Goal: Complete application form

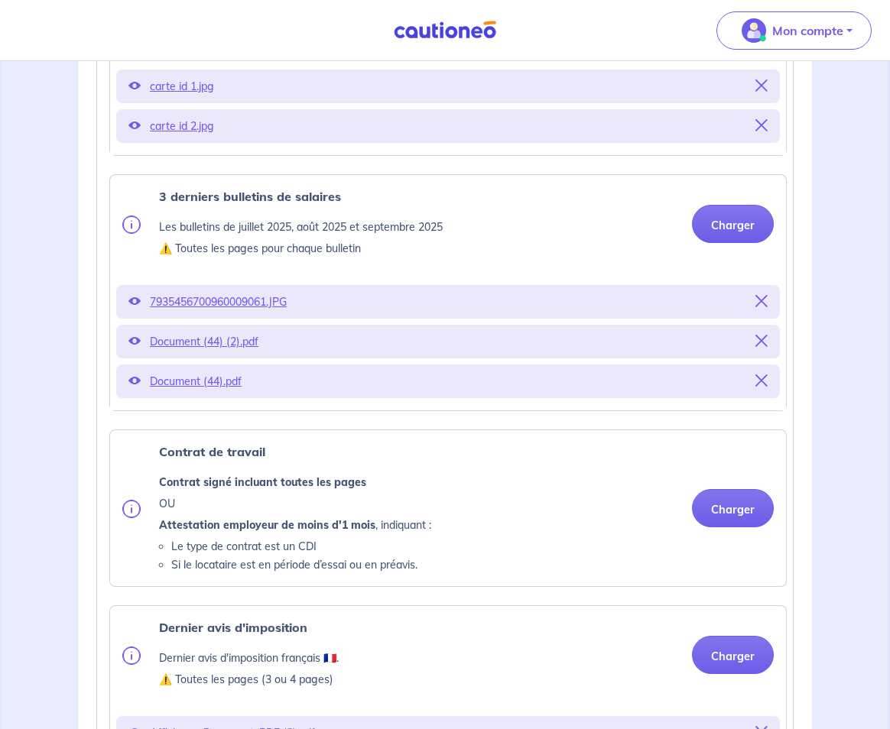
scroll to position [612, 0]
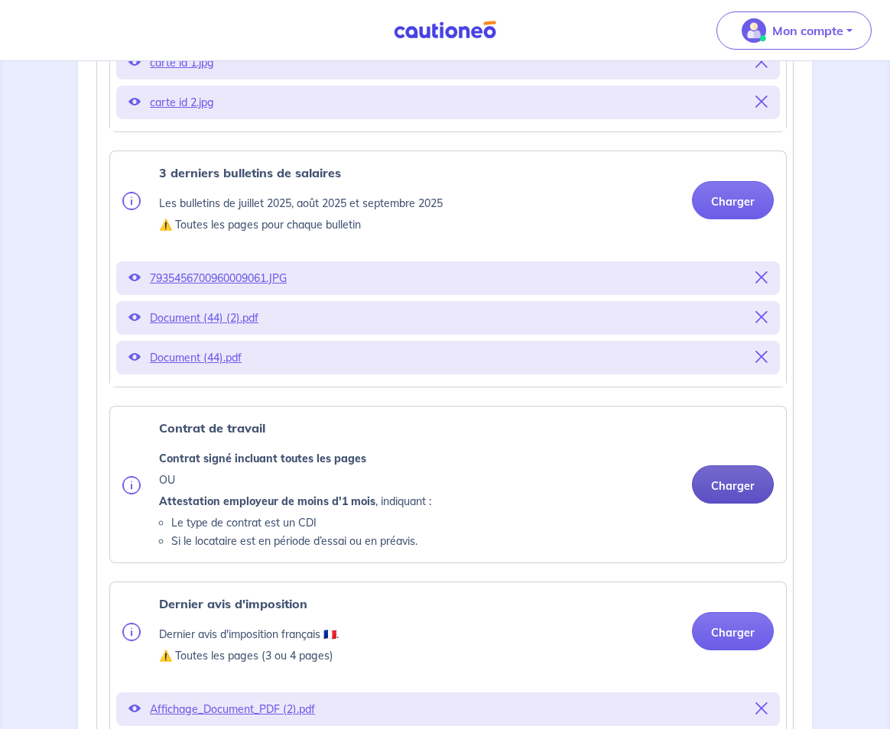
click at [737, 488] on button "Charger" at bounding box center [733, 485] width 82 height 38
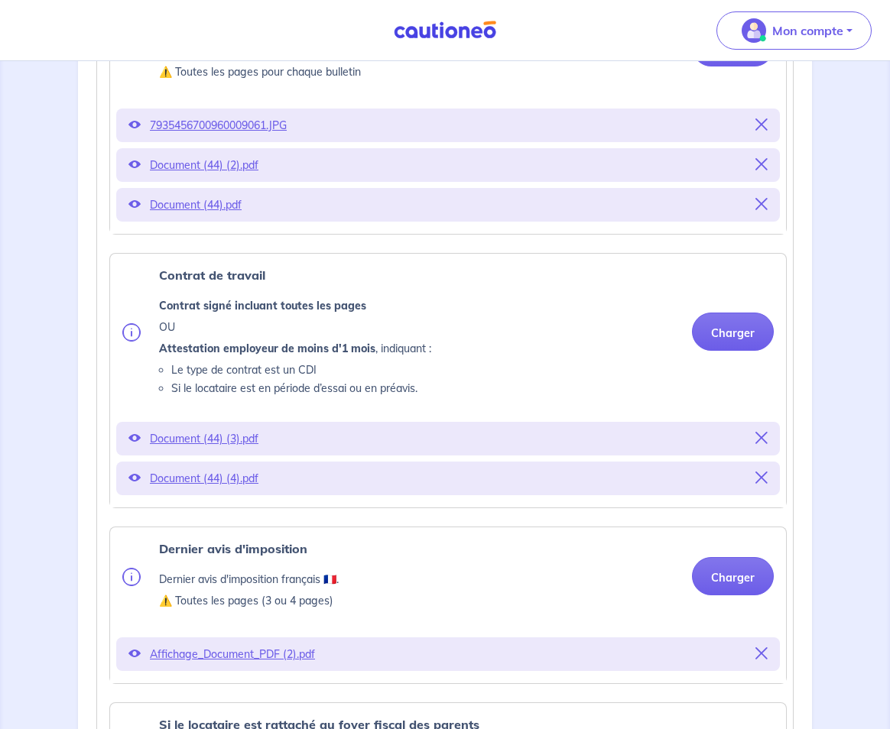
scroll to position [917, 0]
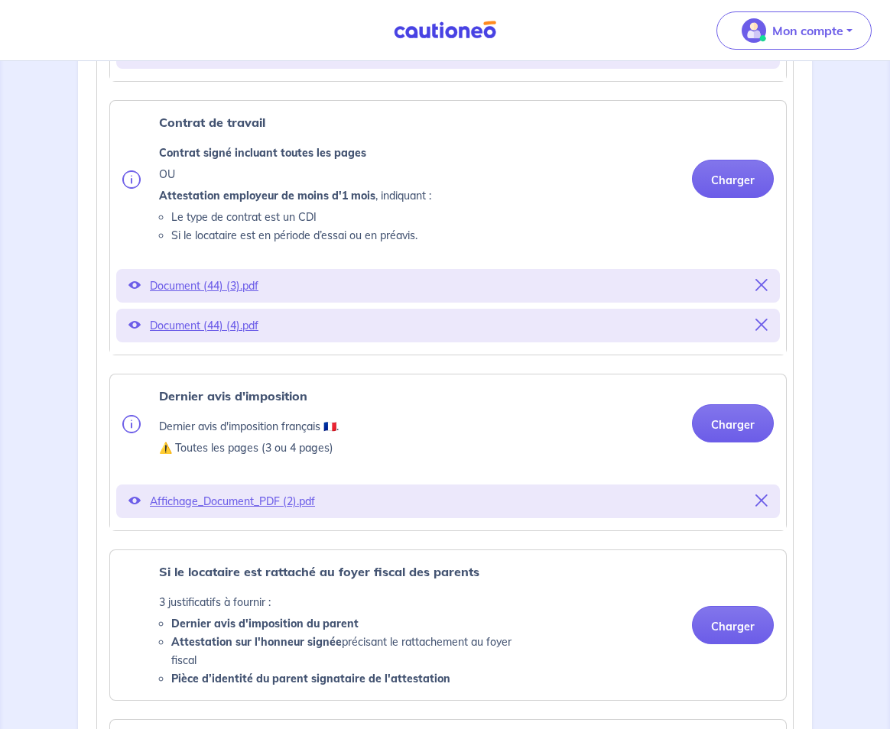
click at [271, 502] on p "Affichage_Document_PDF (2).pdf" at bounding box center [448, 501] width 596 height 21
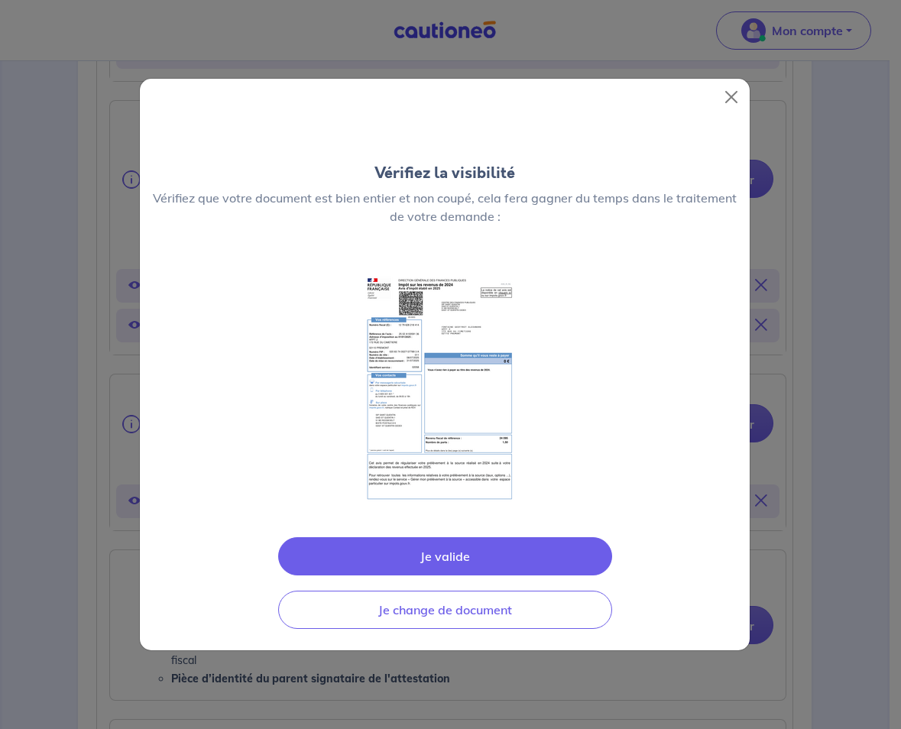
click at [442, 555] on button "Je valide" at bounding box center [445, 556] width 334 height 38
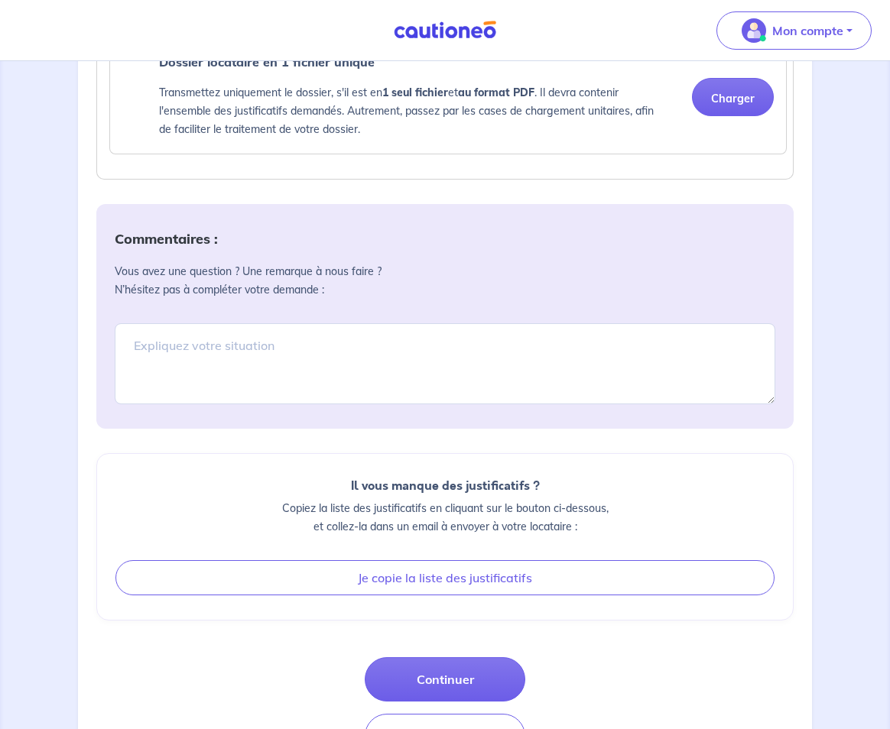
scroll to position [1814, 0]
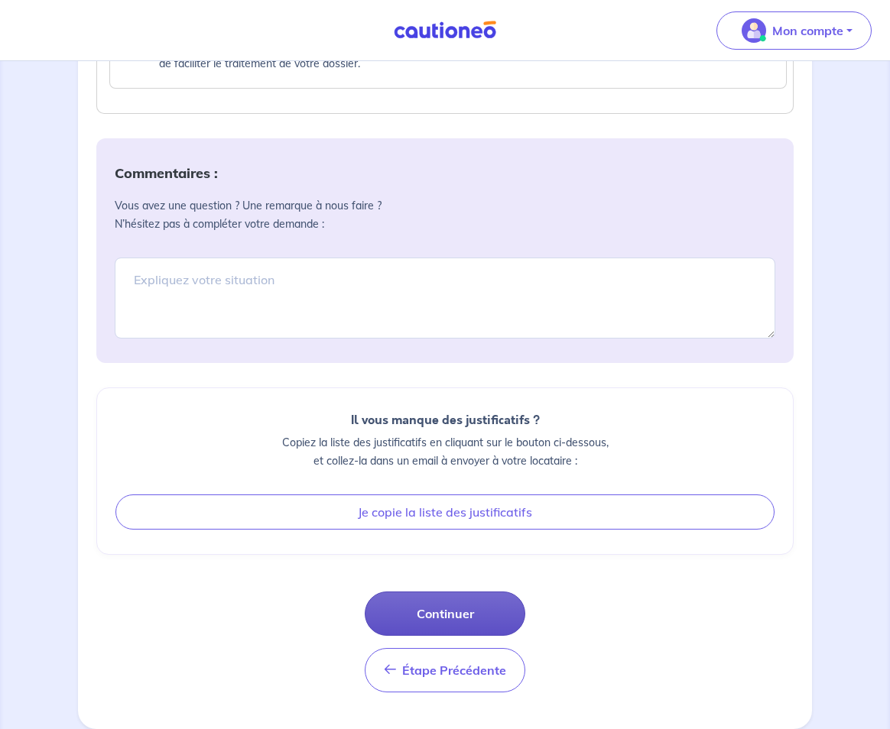
click at [444, 614] on button "Continuer" at bounding box center [445, 614] width 161 height 44
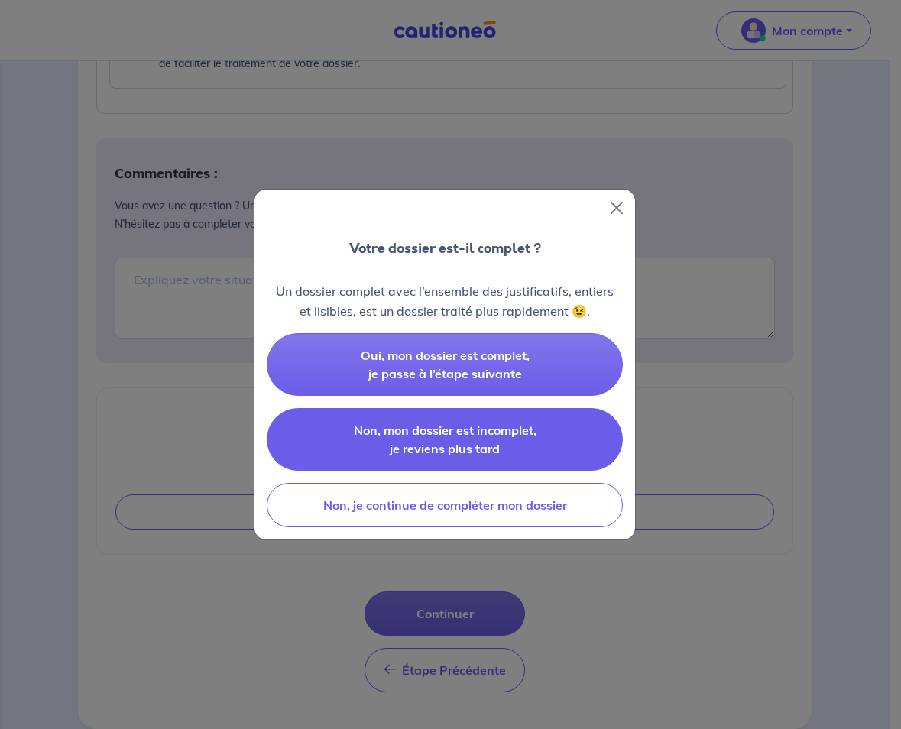
click at [430, 437] on span "Non, mon dossier est incomplet, je reviens plus tard" at bounding box center [445, 440] width 183 height 34
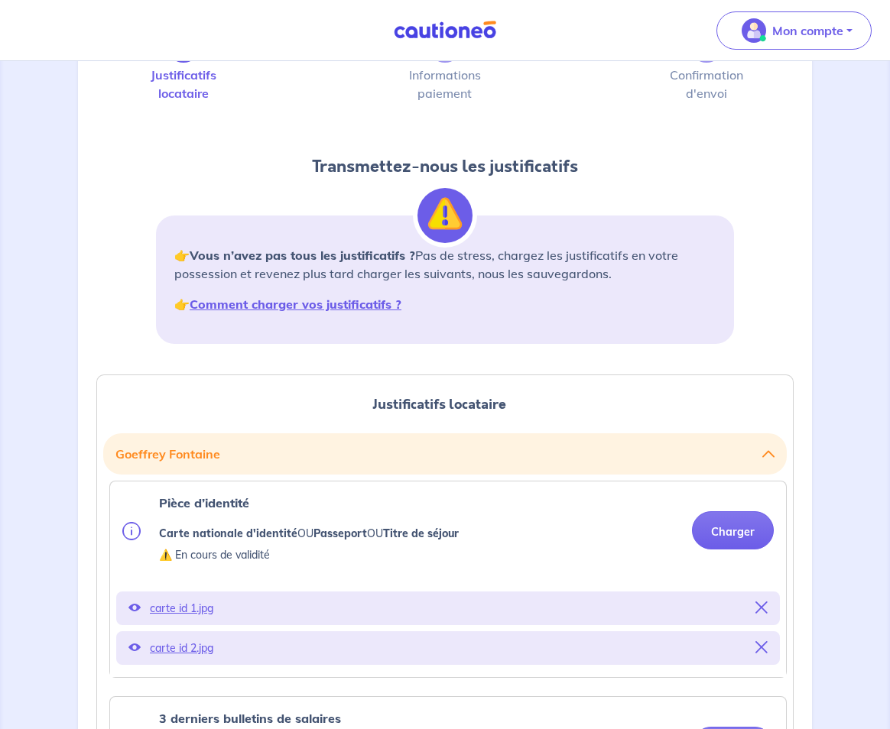
scroll to position [56, 0]
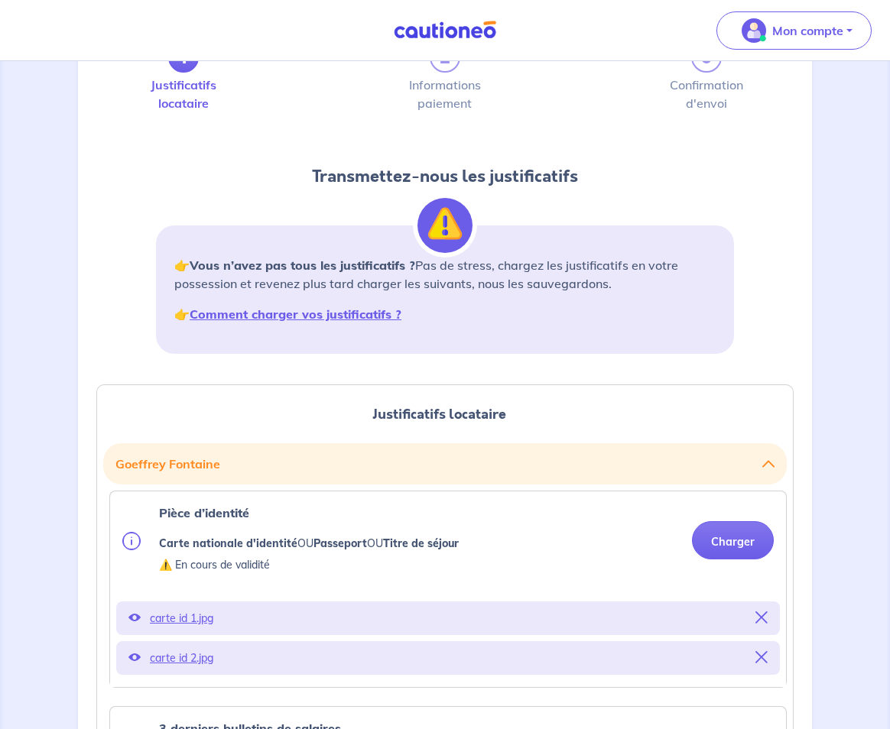
click at [178, 620] on p "carte id 1.jpg" at bounding box center [448, 618] width 596 height 21
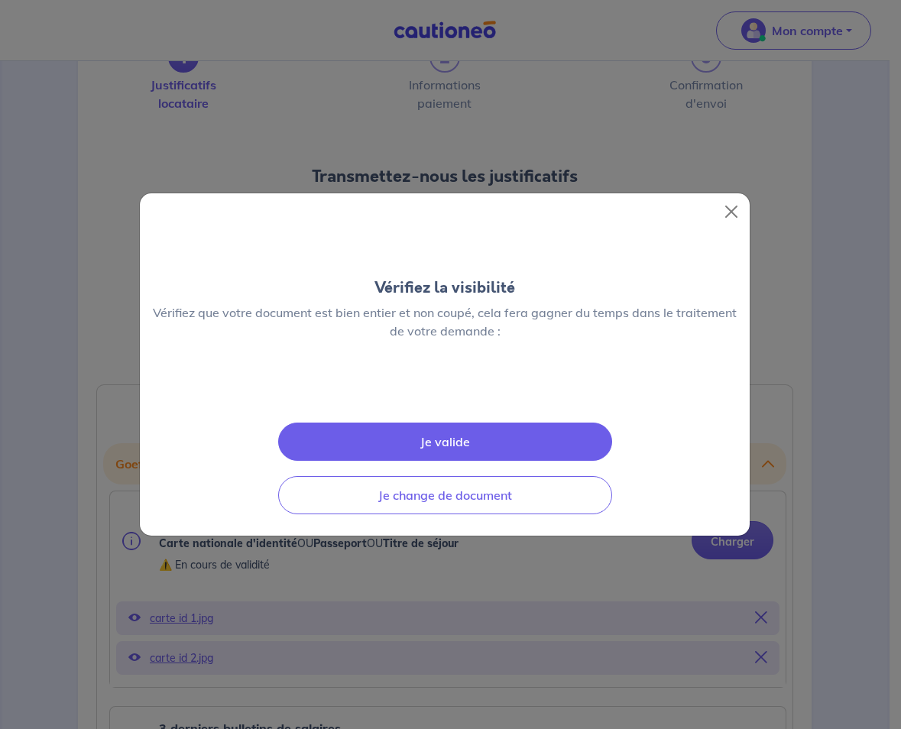
click at [441, 461] on button "Je valide" at bounding box center [445, 442] width 334 height 38
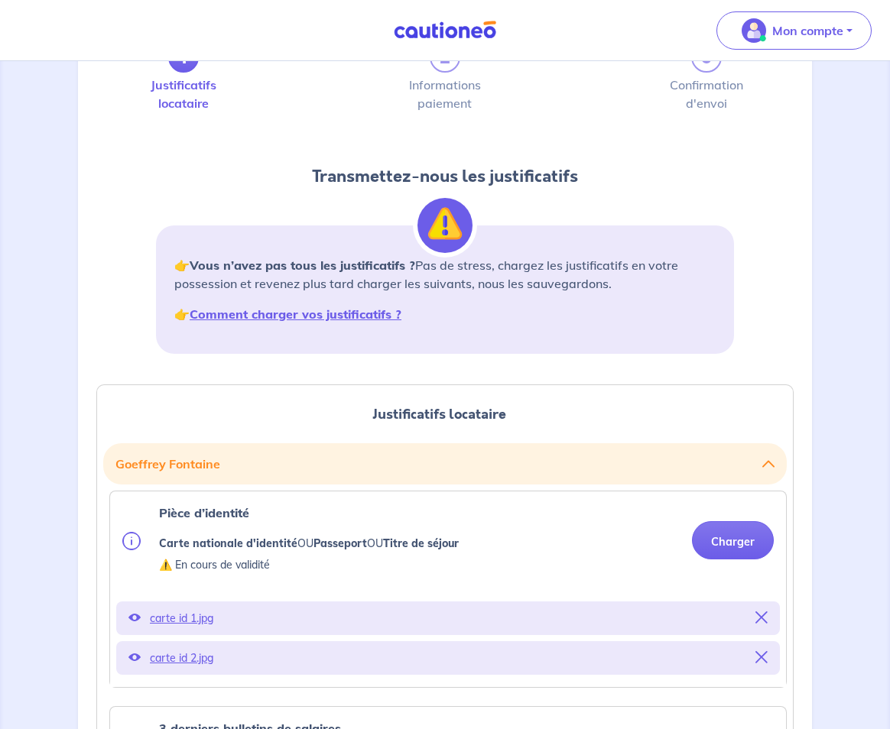
click at [178, 661] on p "carte id 2.jpg" at bounding box center [448, 658] width 596 height 21
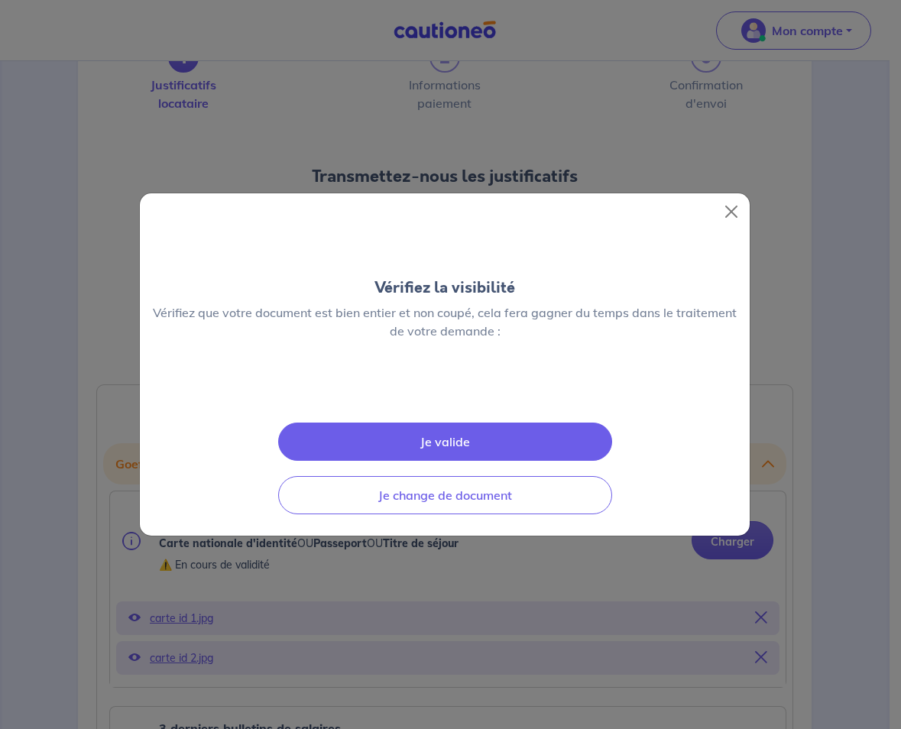
click at [443, 461] on button "Je valide" at bounding box center [445, 442] width 334 height 38
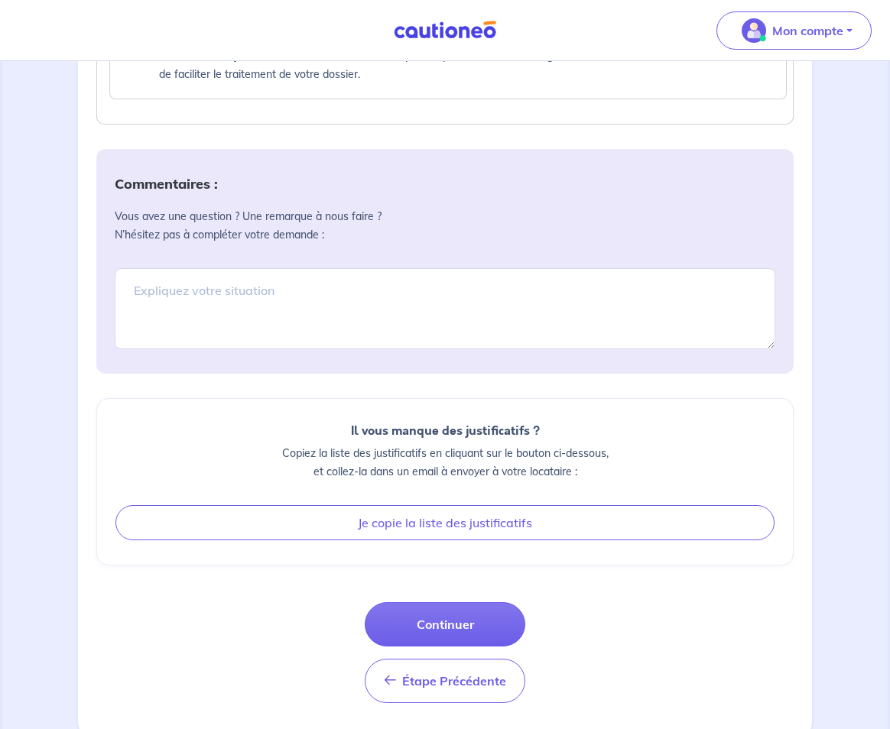
scroll to position [1814, 0]
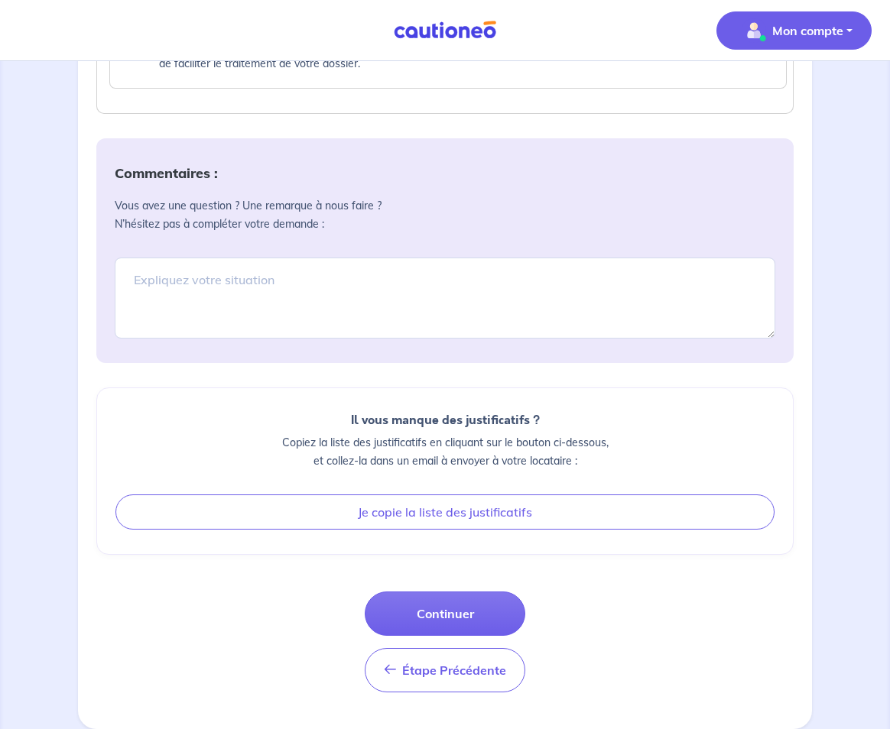
click at [823, 28] on p "Mon compte" at bounding box center [807, 30] width 71 height 18
click at [767, 130] on link "Me déconnecter" at bounding box center [778, 131] width 123 height 24
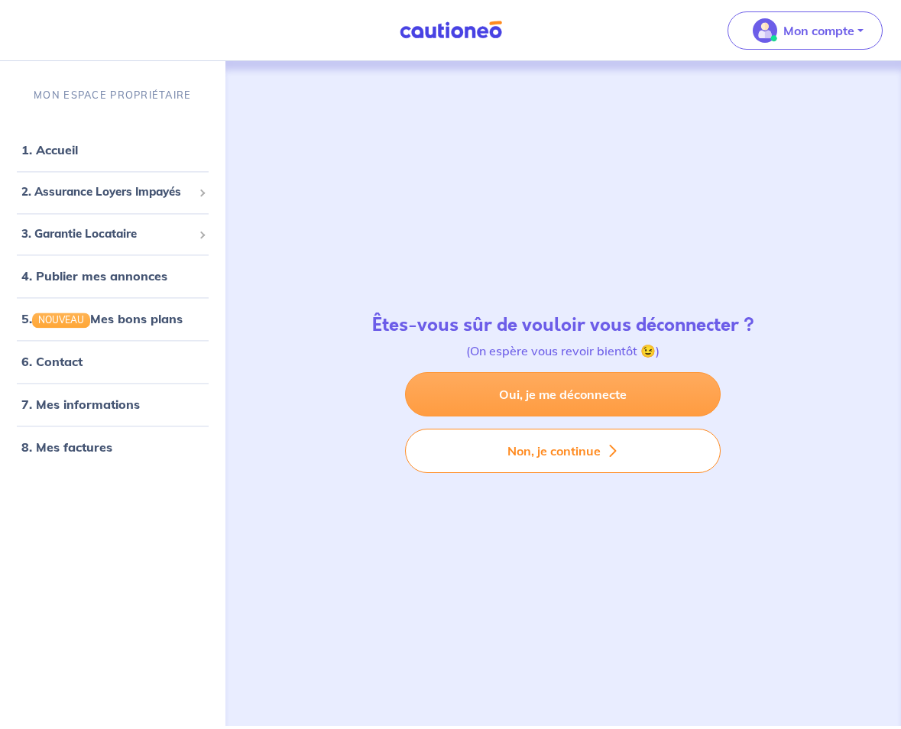
click at [575, 397] on link "Oui, je me déconnecte" at bounding box center [563, 394] width 316 height 44
